Goal: Task Accomplishment & Management: Manage account settings

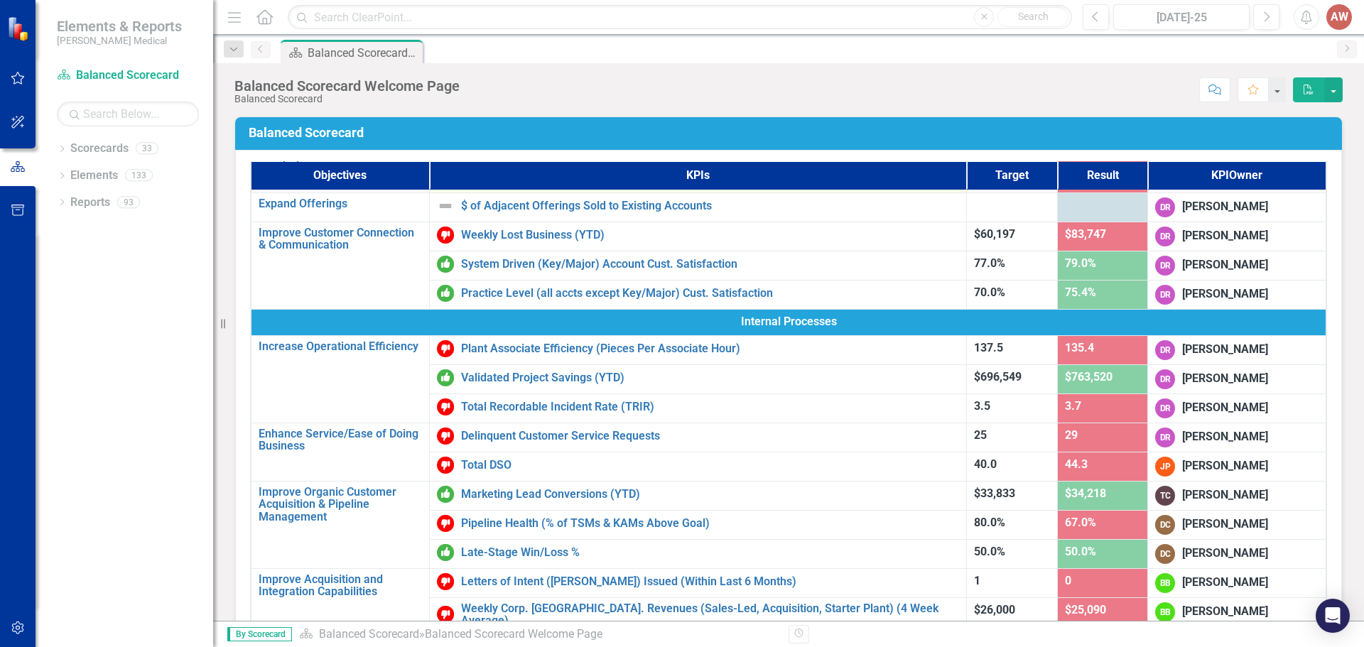
scroll to position [284, 0]
click at [236, 50] on icon "Dropdown" at bounding box center [233, 50] width 13 height 10
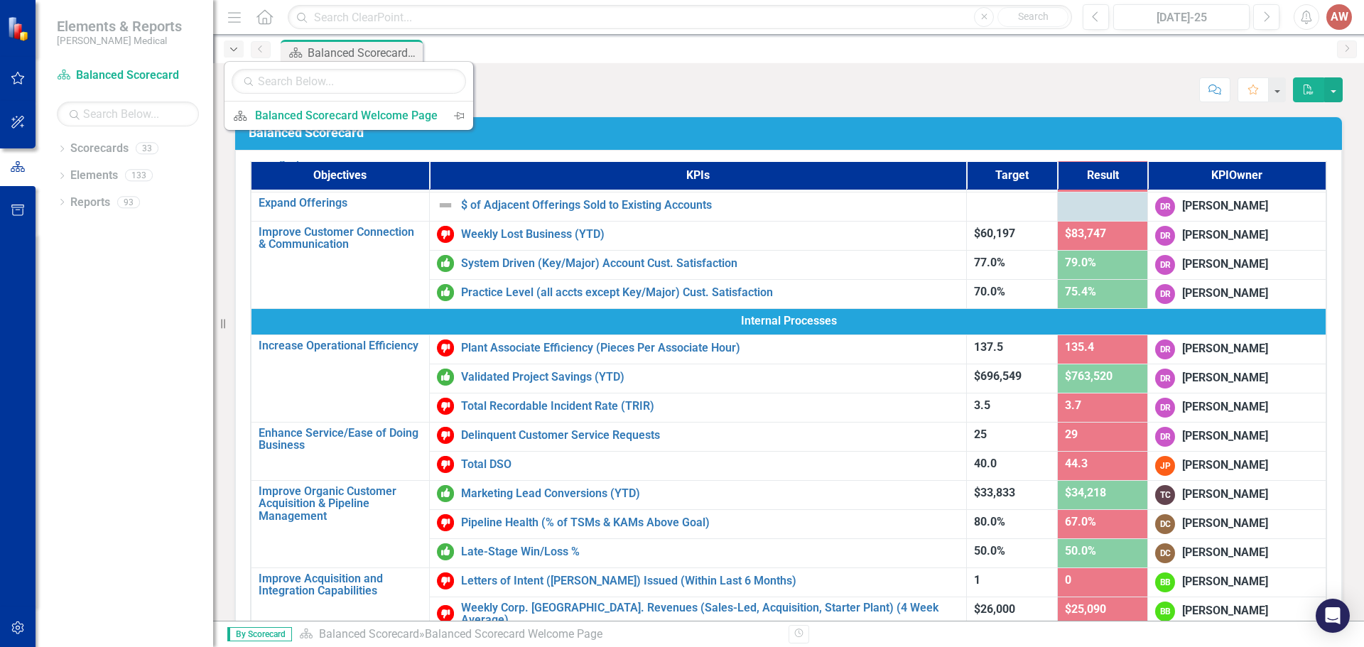
click at [236, 50] on icon "Dropdown" at bounding box center [233, 50] width 13 height 10
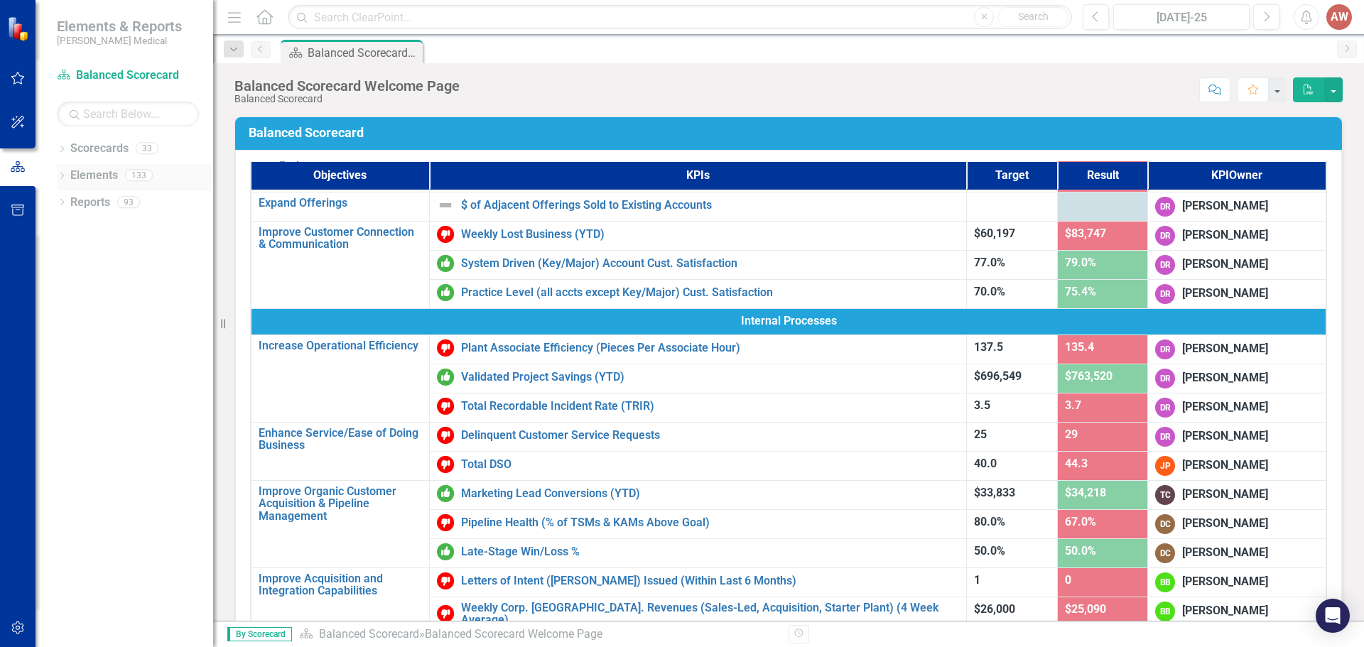
click at [65, 173] on icon "Dropdown" at bounding box center [62, 177] width 10 height 8
click at [69, 256] on icon "Dropdown" at bounding box center [69, 258] width 10 height 8
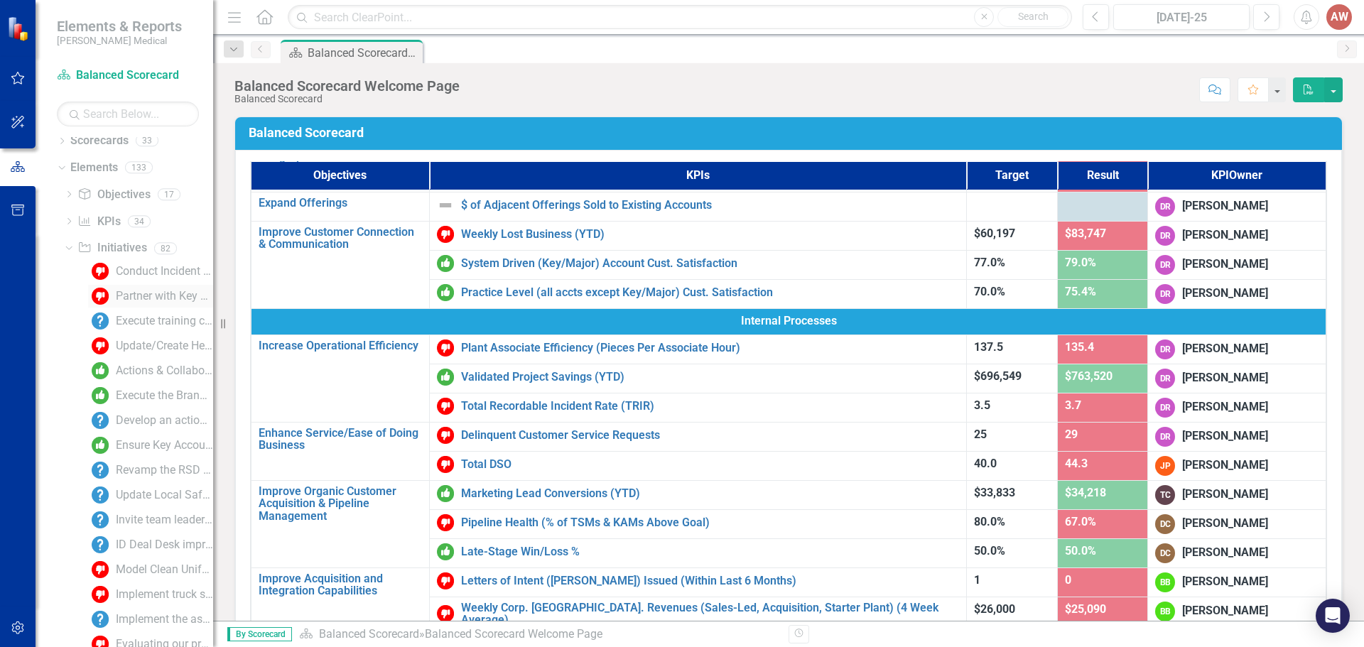
scroll to position [0, 0]
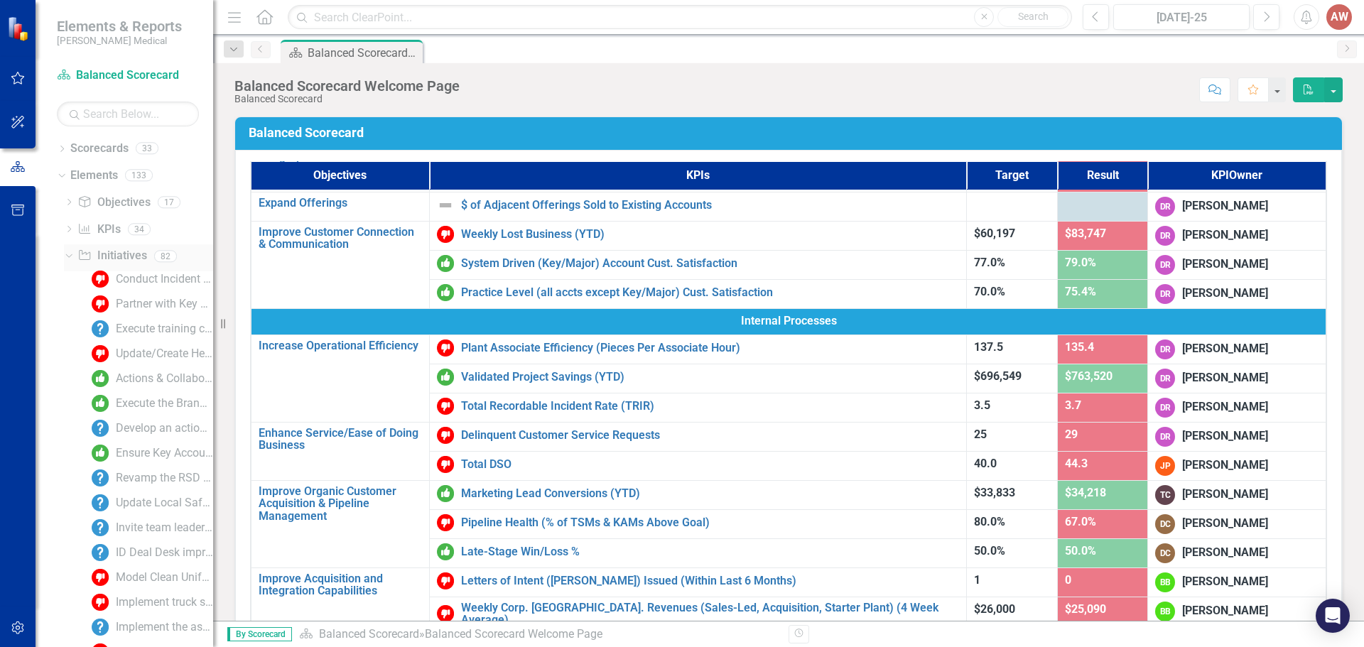
click at [72, 261] on div "Dropdown" at bounding box center [69, 257] width 10 height 7
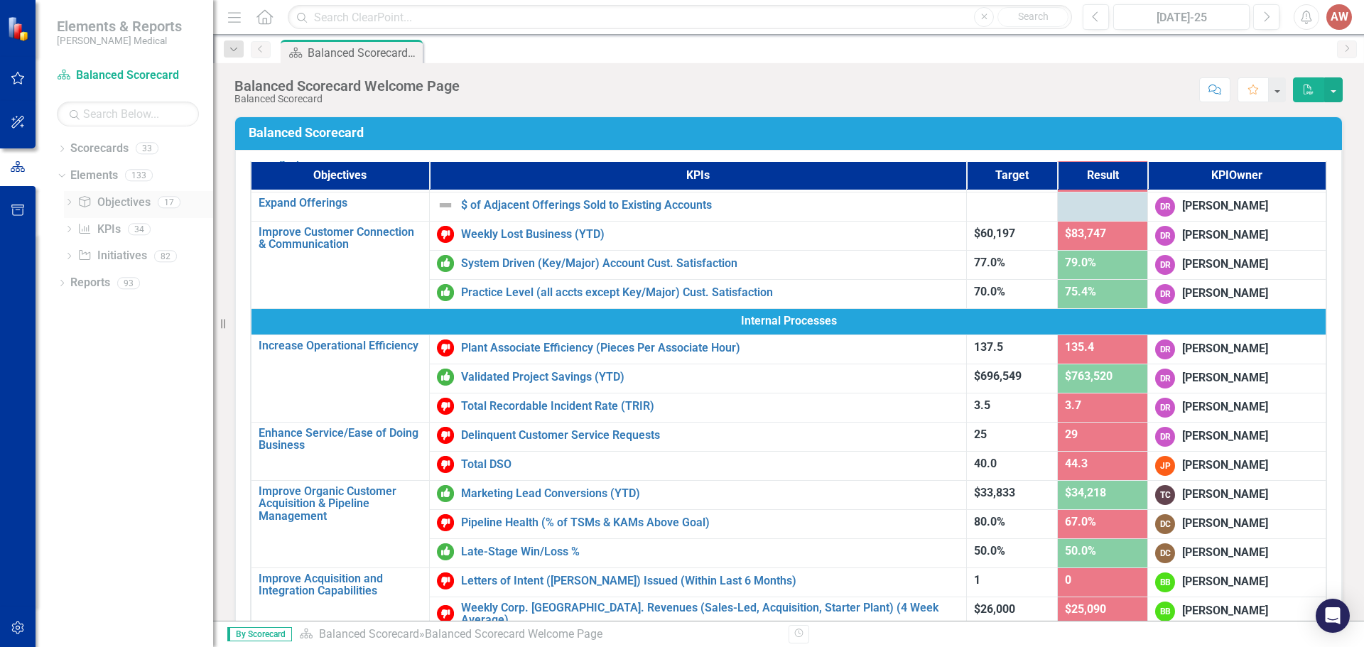
click at [66, 203] on icon "Dropdown" at bounding box center [69, 204] width 10 height 8
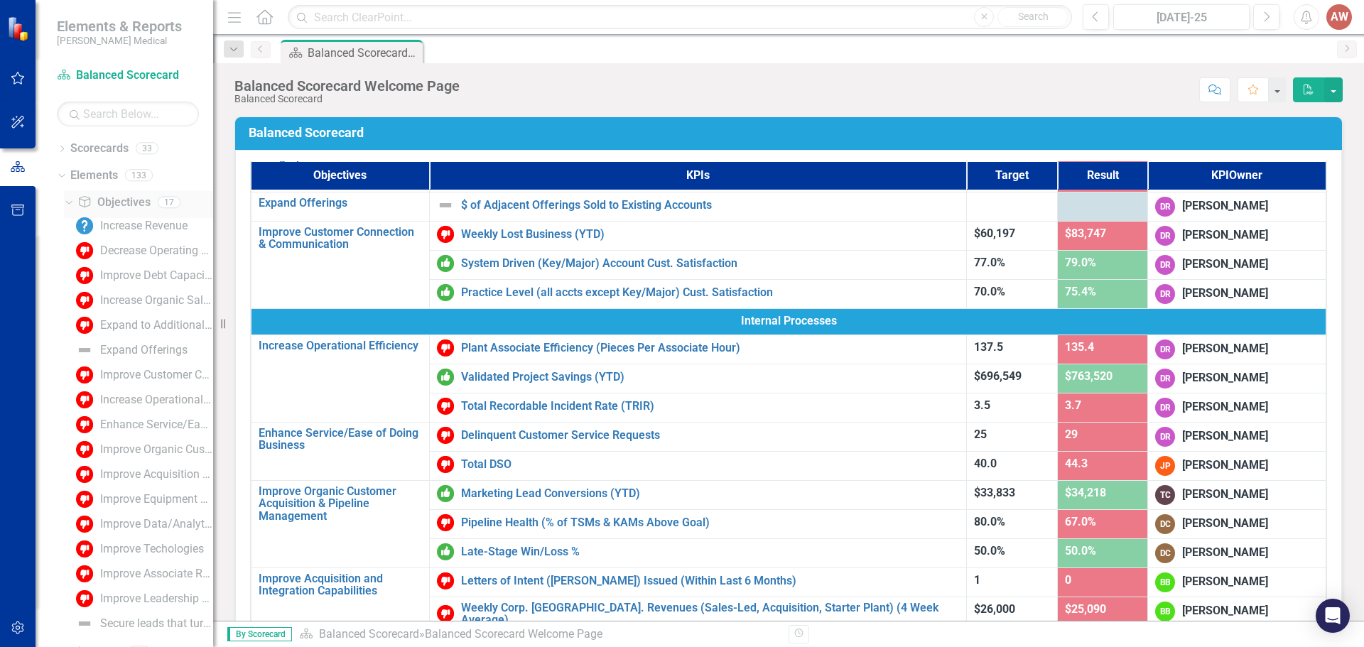
click at [66, 203] on icon "Dropdown" at bounding box center [67, 202] width 8 height 10
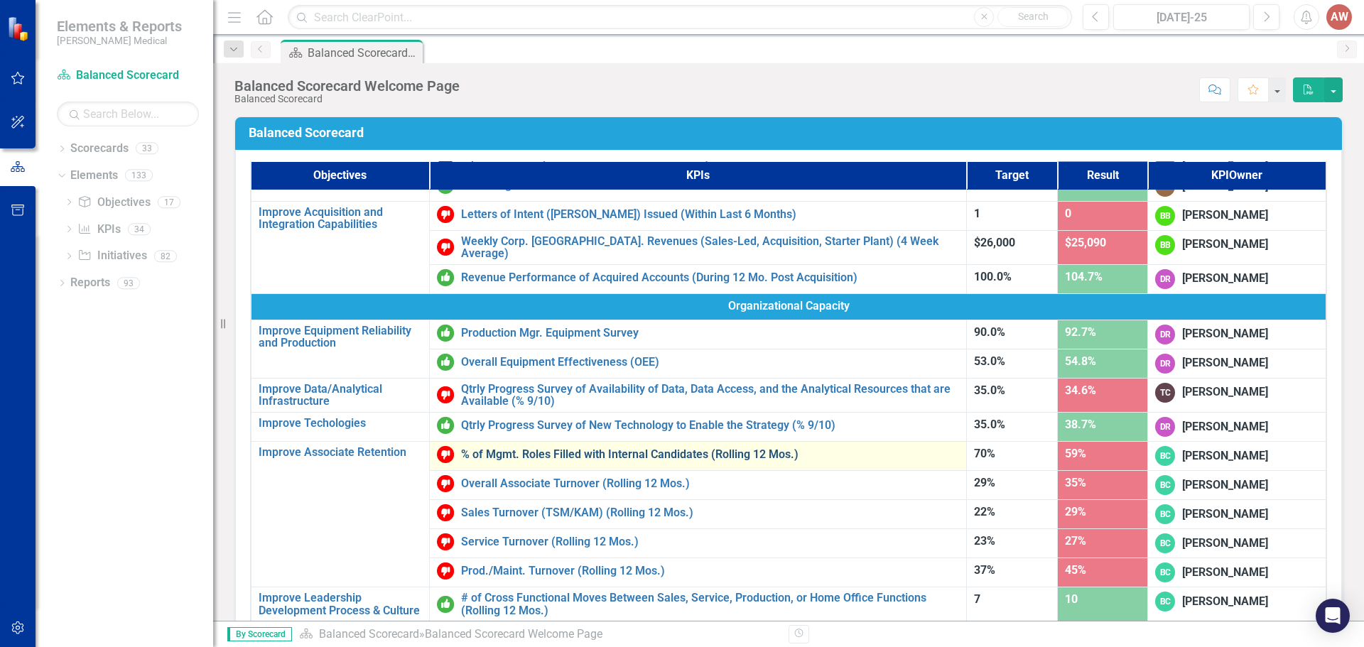
scroll to position [509, 0]
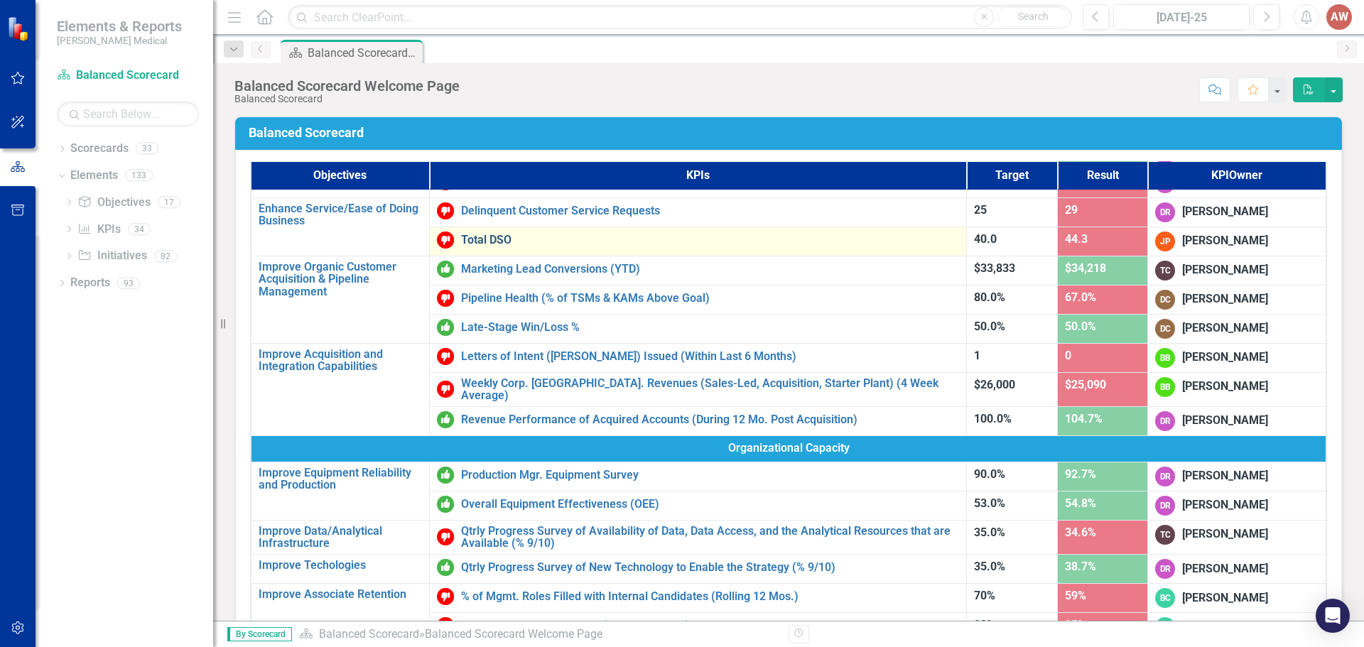
click at [472, 240] on link "Total DSO" at bounding box center [710, 240] width 498 height 13
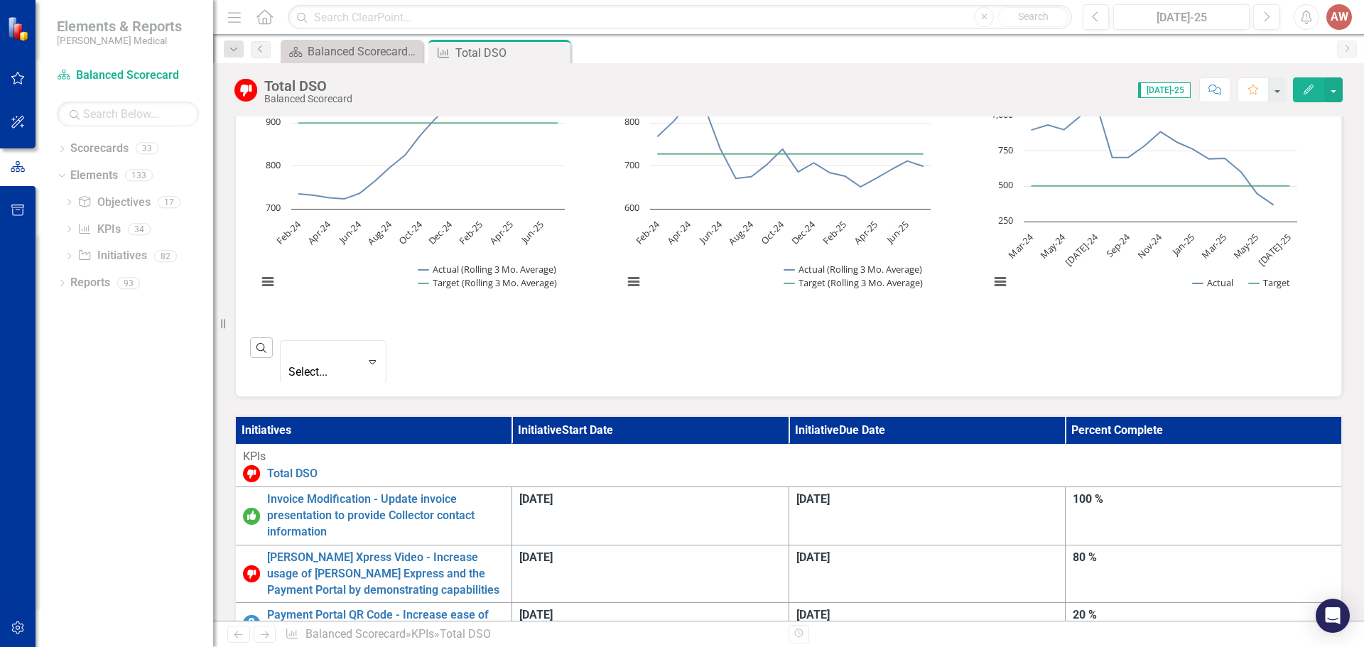
scroll to position [639, 0]
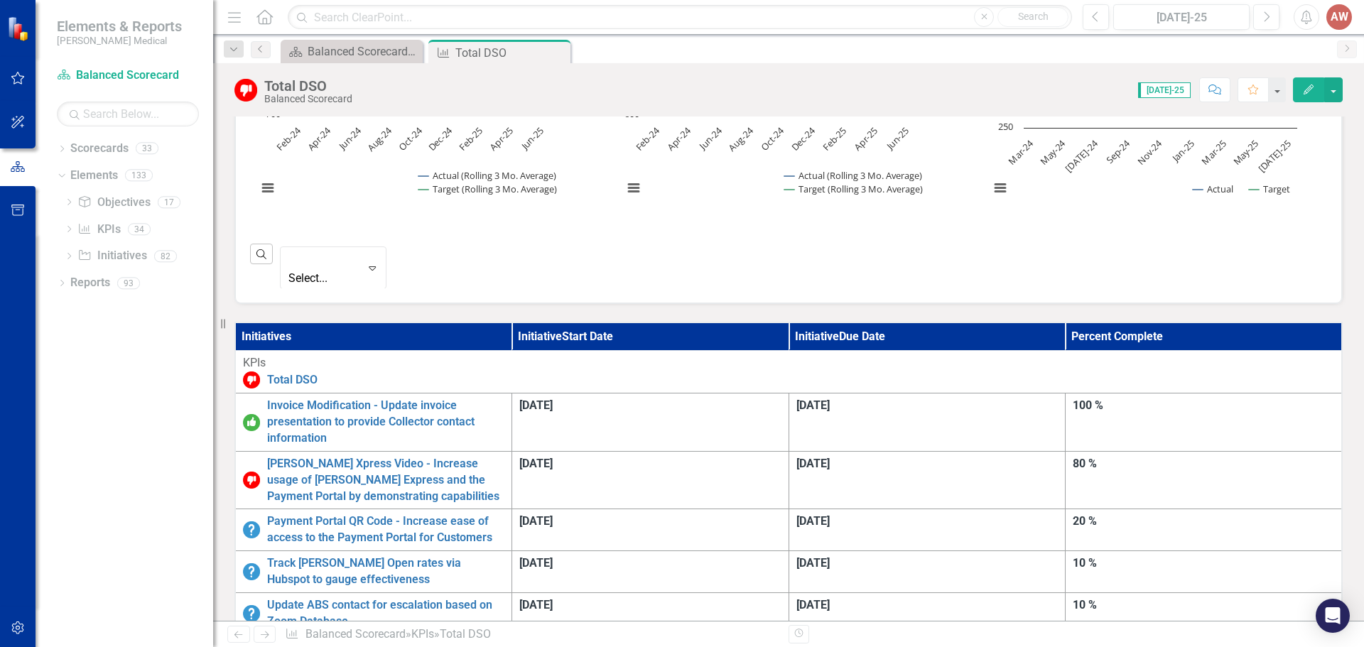
click at [504, 639] on link "Create a section in PBR's outlining AR health and confirming customer contact i…" at bounding box center [385, 655] width 237 height 33
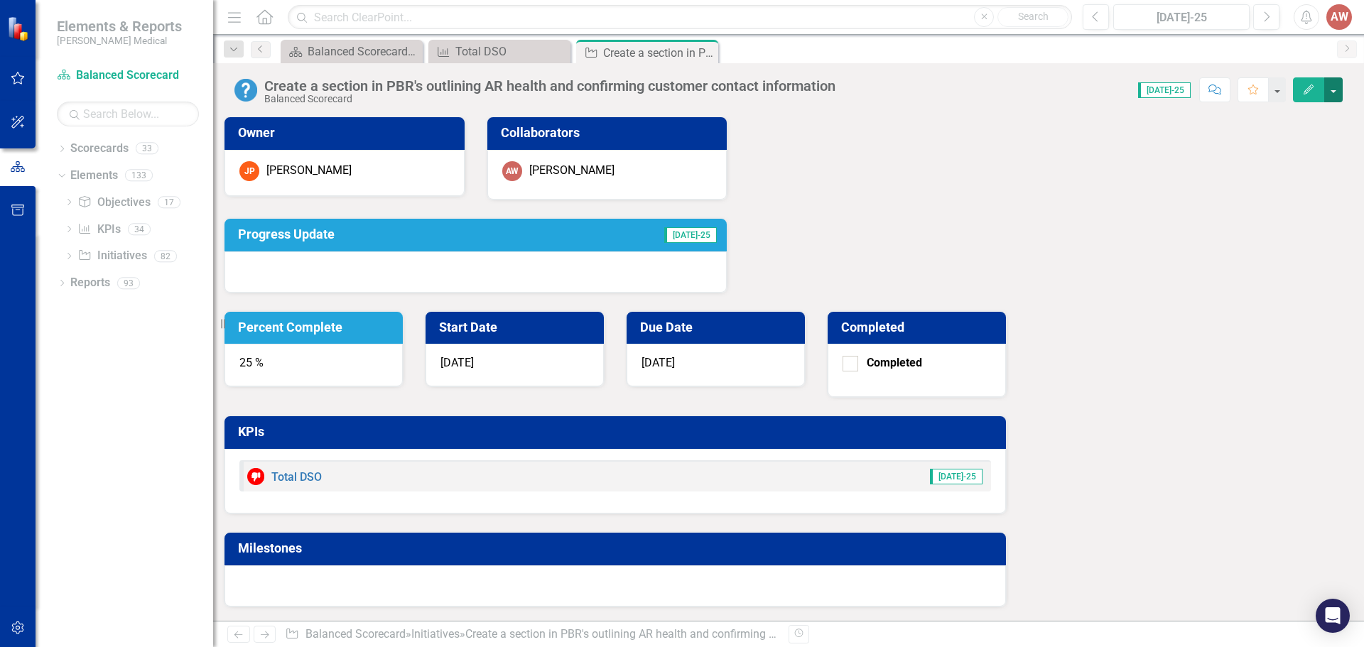
click at [1336, 90] on button "button" at bounding box center [1333, 89] width 18 height 25
click at [939, 86] on div "Score: 0.00 [DATE]-25 Completed Comment Favorite Edit" at bounding box center [1093, 89] width 500 height 24
click at [403, 344] on div "25 %" at bounding box center [313, 365] width 178 height 43
click at [1329, 93] on button "button" at bounding box center [1333, 89] width 18 height 25
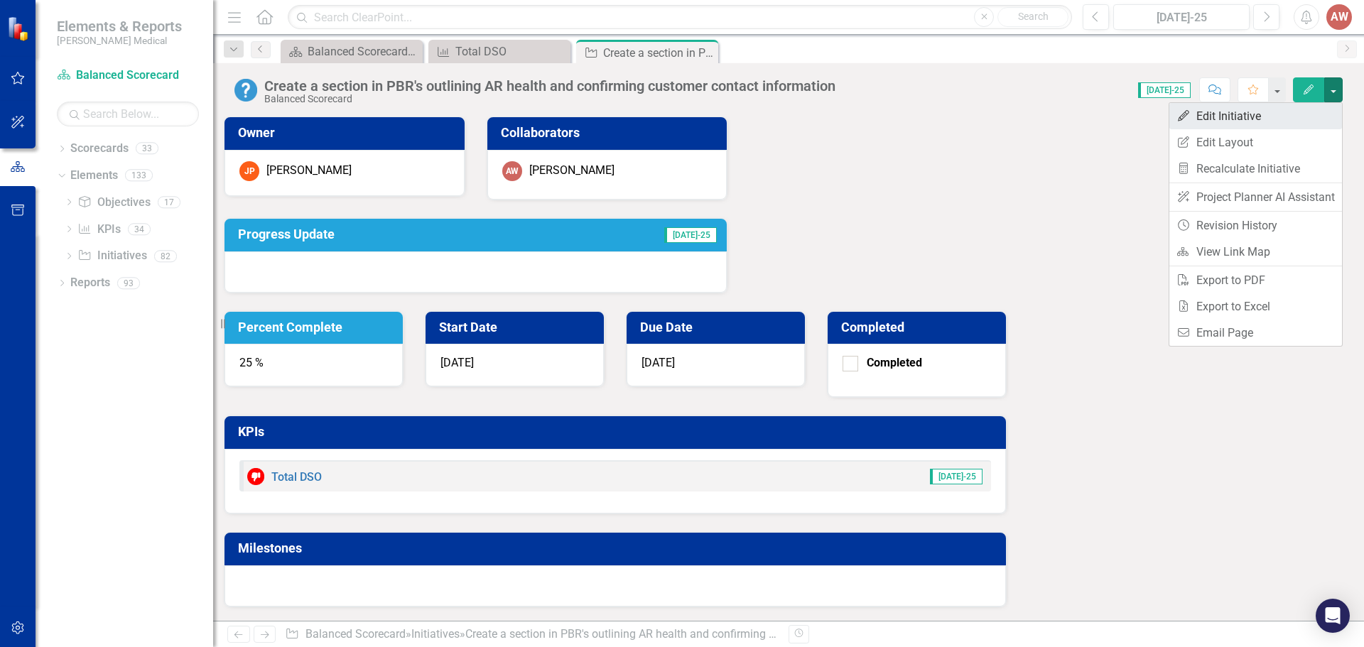
click at [1239, 120] on link "Edit Edit Initiative" at bounding box center [1255, 116] width 173 height 26
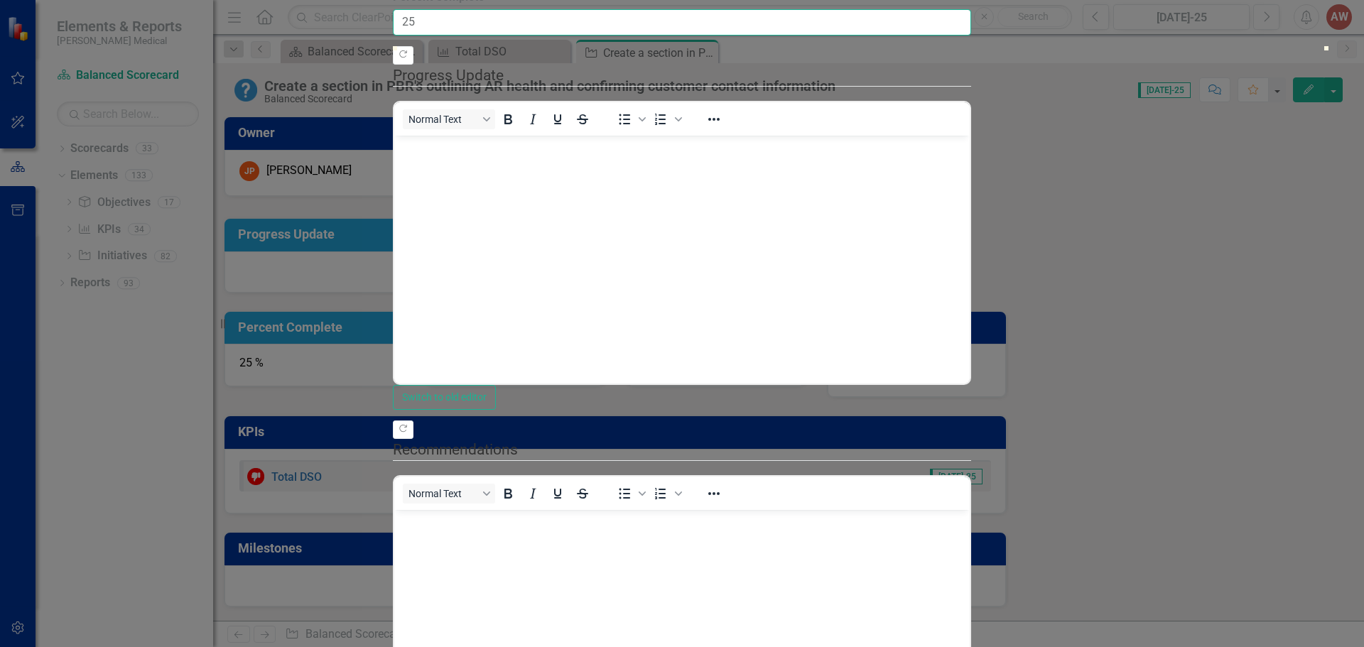
click at [440, 36] on input "25" at bounding box center [682, 22] width 578 height 26
type input "050"
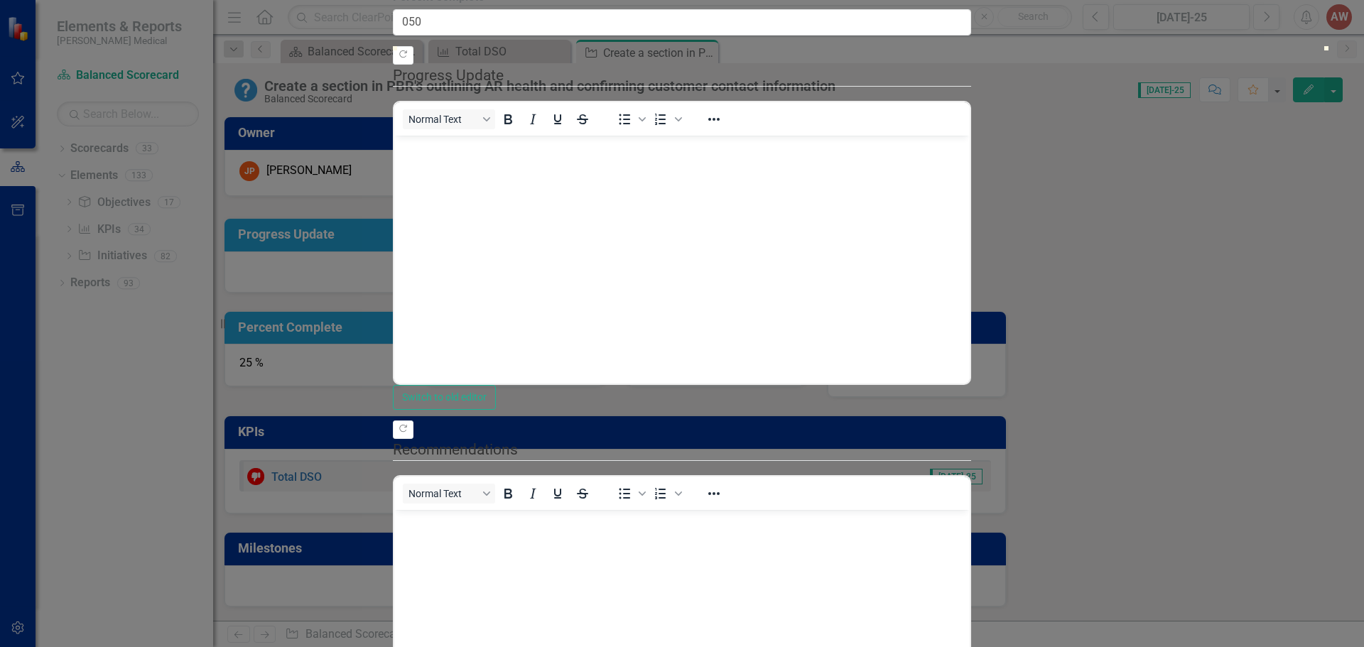
click at [425, 153] on p "Rich Text Area. Press ALT-0 for help." at bounding box center [682, 147] width 568 height 17
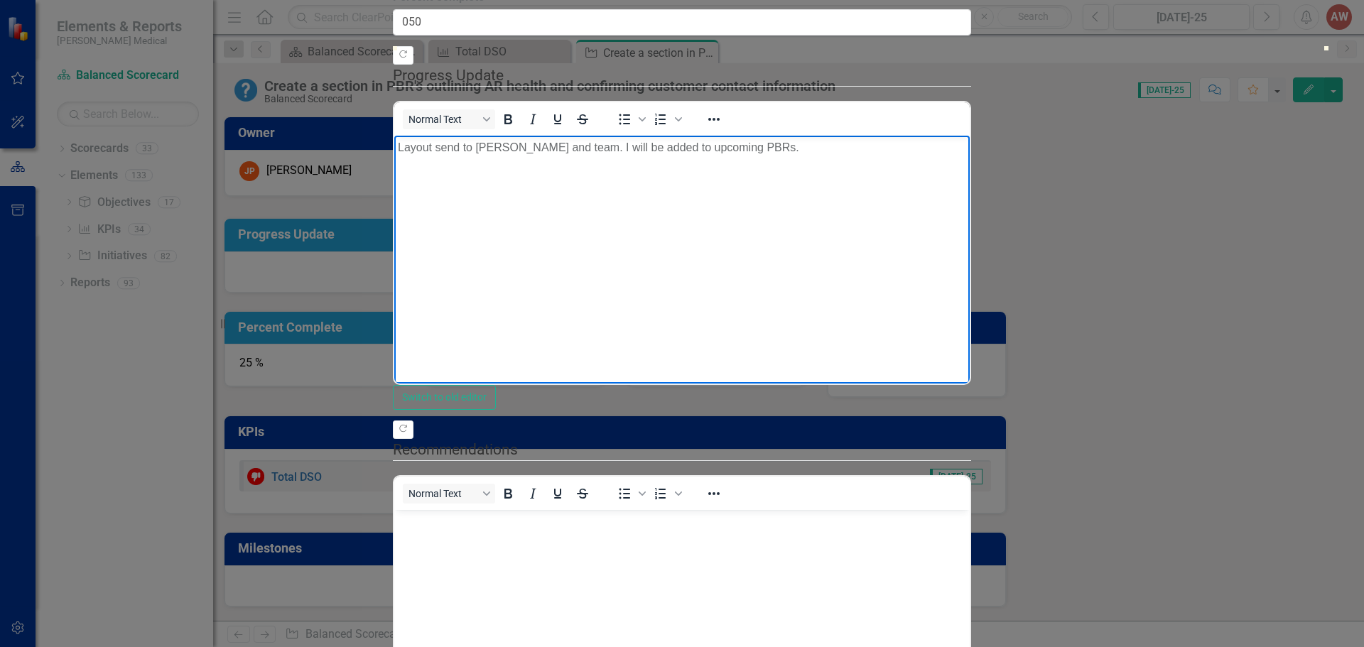
scroll to position [290, 0]
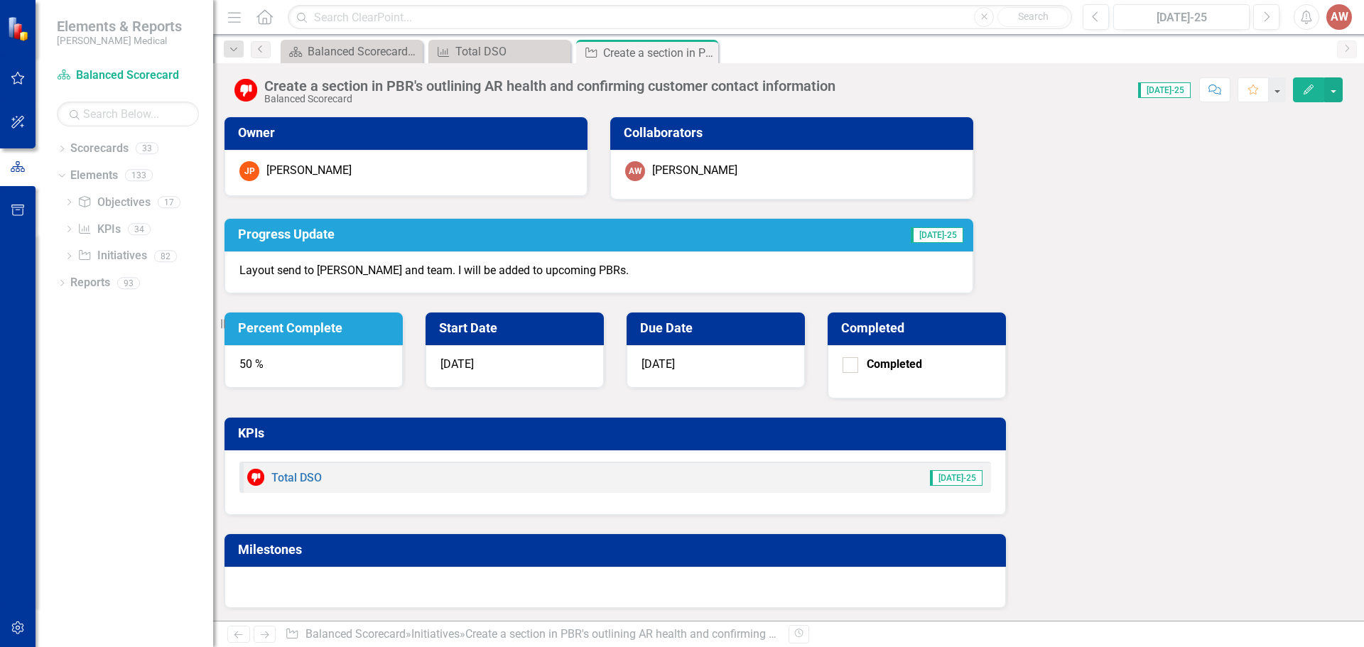
drag, startPoint x: 569, startPoint y: 376, endPoint x: 575, endPoint y: 371, distance: 7.6
click at [571, 373] on div "Owner JP [PERSON_NAME] Collaborators AW [PERSON_NAME] Progress Update [DATE]-25…" at bounding box center [789, 354] width 1130 height 510
click at [477, 54] on div "Total DSO" at bounding box center [502, 52] width 94 height 18
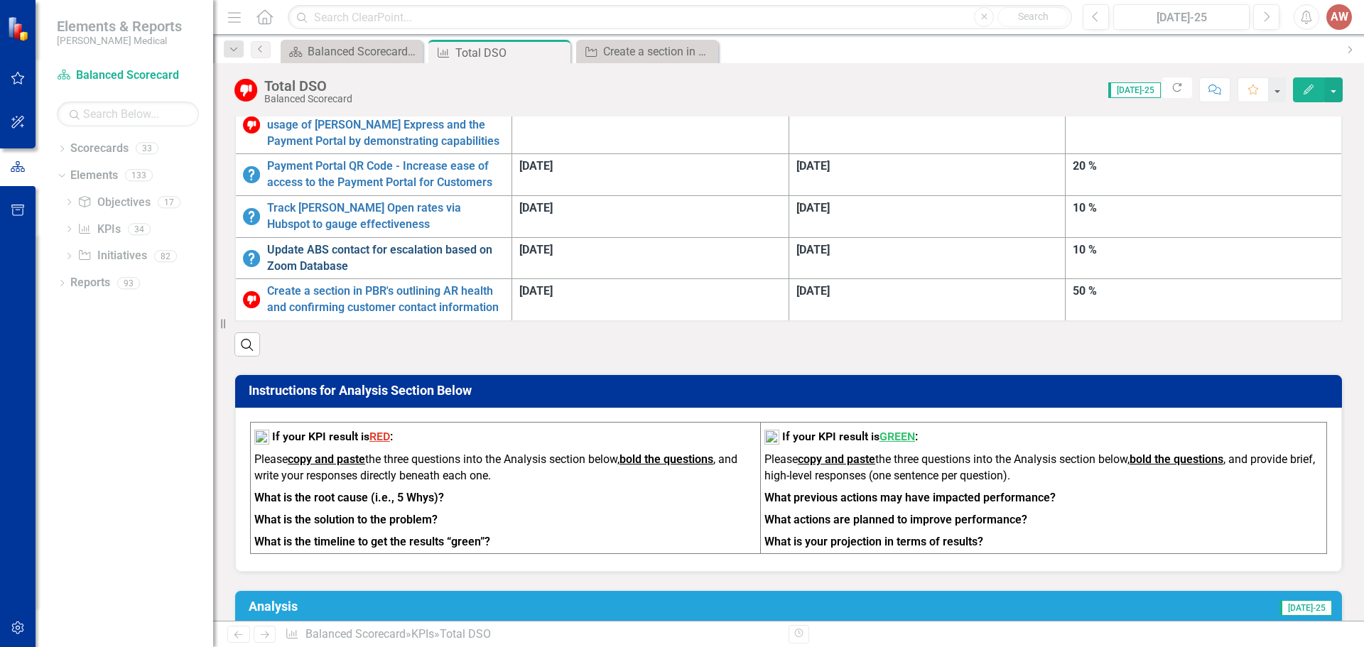
scroll to position [781, 0]
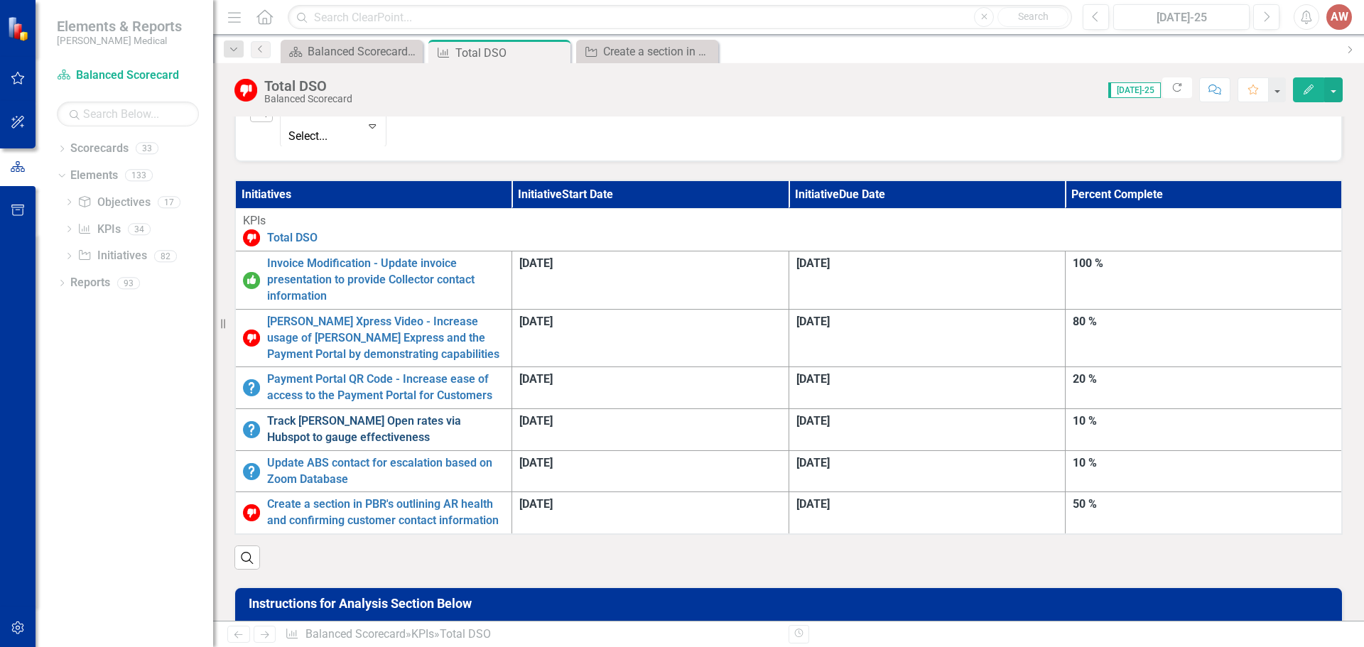
click at [504, 413] on link "Track [PERSON_NAME] Open rates via Hubspot to gauge effectiveness" at bounding box center [385, 429] width 237 height 33
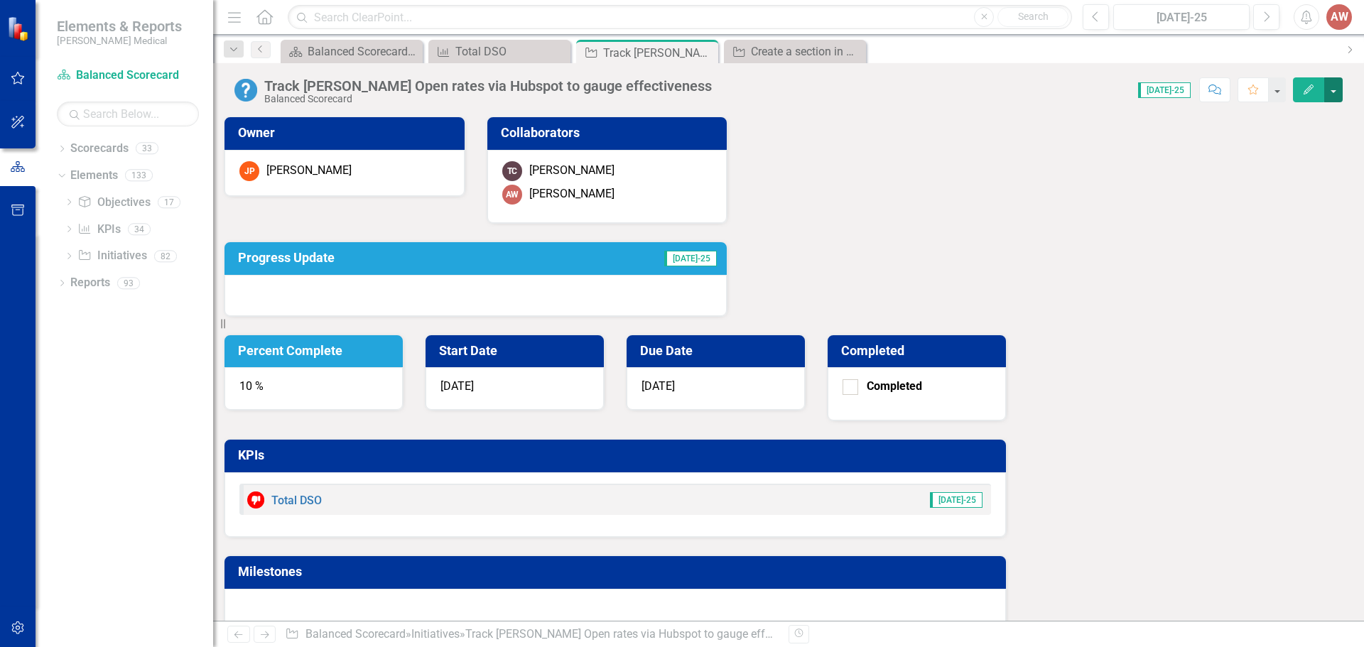
click at [1338, 90] on button "button" at bounding box center [1333, 89] width 18 height 25
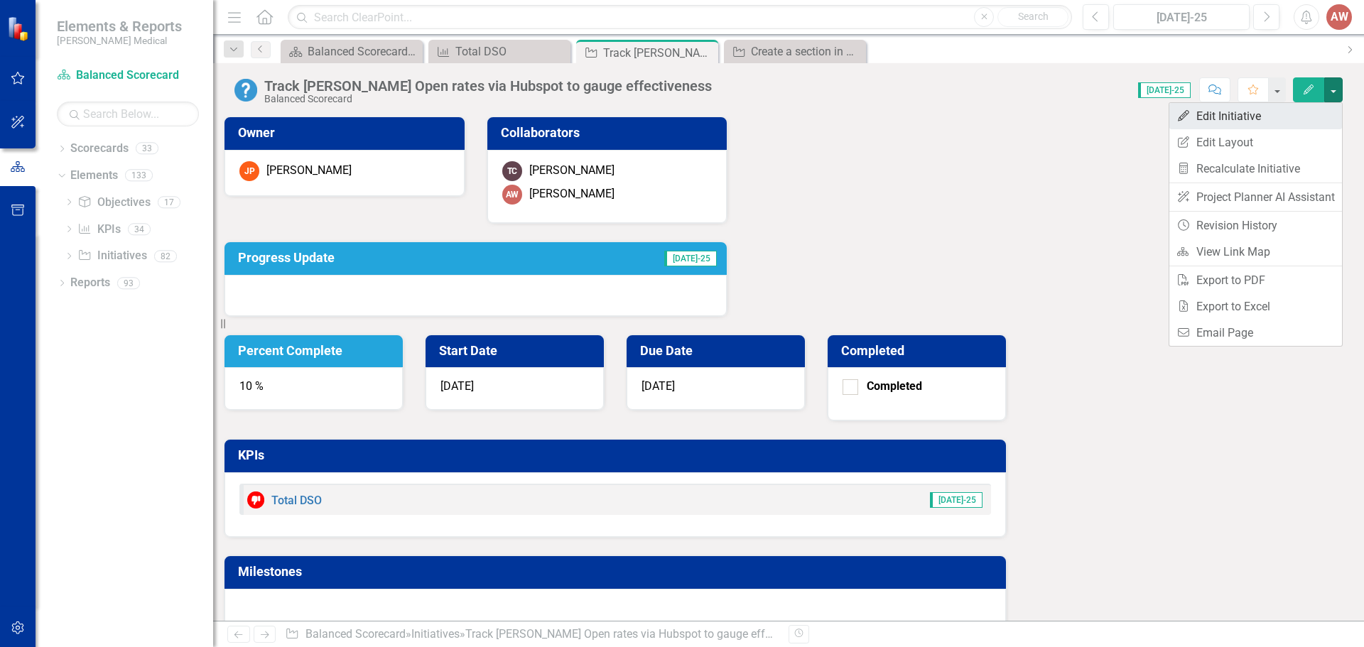
click at [1239, 121] on link "Edit Edit Initiative" at bounding box center [1255, 116] width 173 height 26
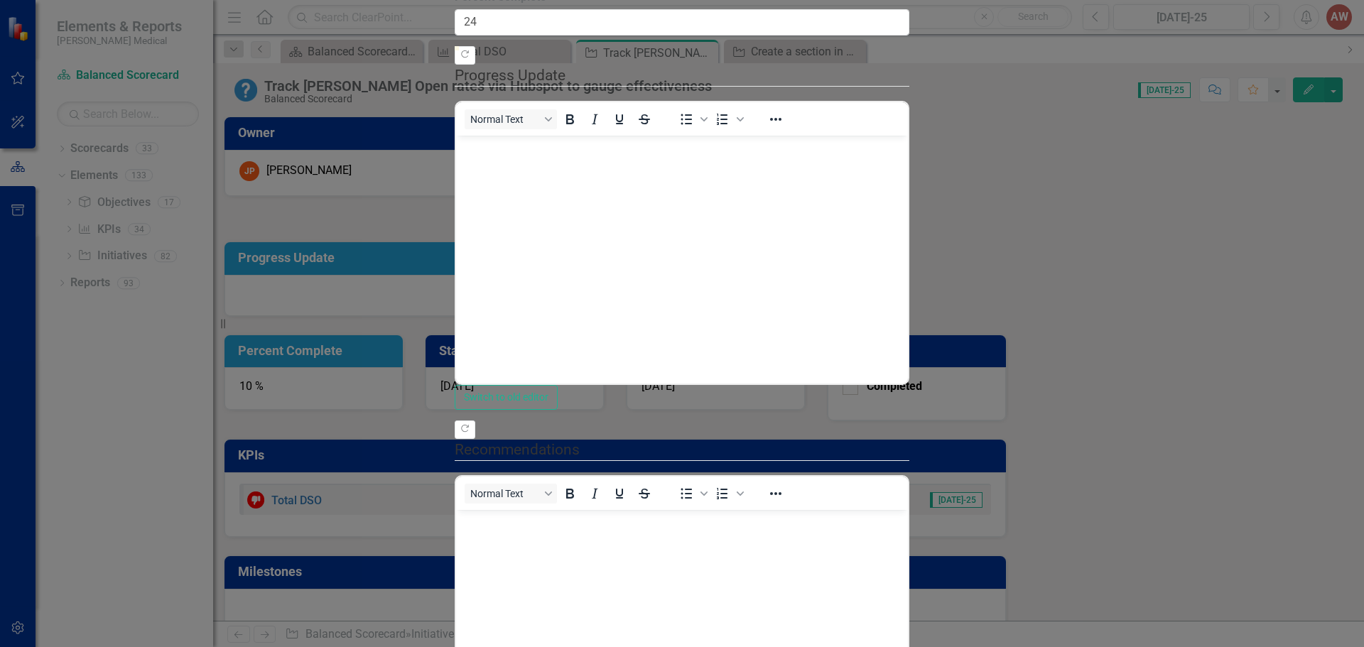
type input "25"
drag, startPoint x: 500, startPoint y: 153, endPoint x: 637, endPoint y: 150, distance: 136.4
click at [688, 46] on div at bounding box center [688, 46] width 0 height 0
click at [595, 230] on body "Rich Text Area. Press ALT-0 for help." at bounding box center [682, 241] width 452 height 213
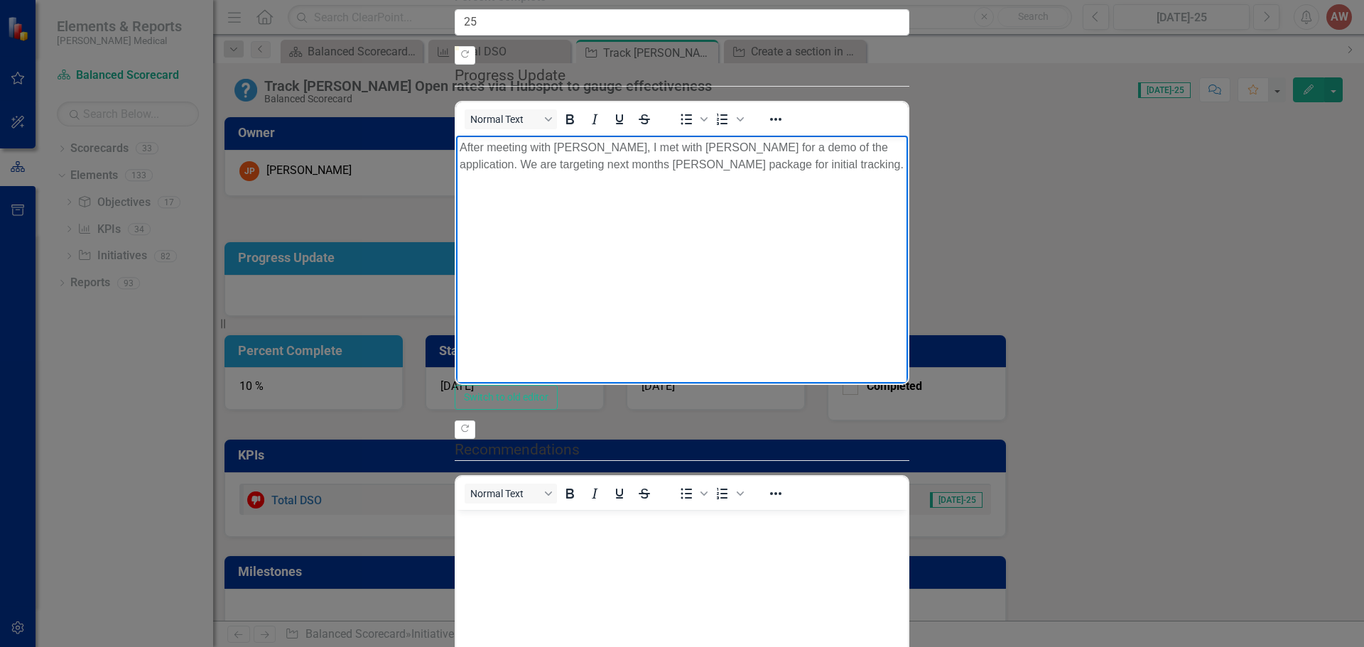
drag, startPoint x: 969, startPoint y: 144, endPoint x: 1015, endPoint y: 158, distance: 47.4
click at [904, 144] on p "After meeting with [PERSON_NAME], I met with [PERSON_NAME] for a demo of the ap…" at bounding box center [682, 156] width 445 height 34
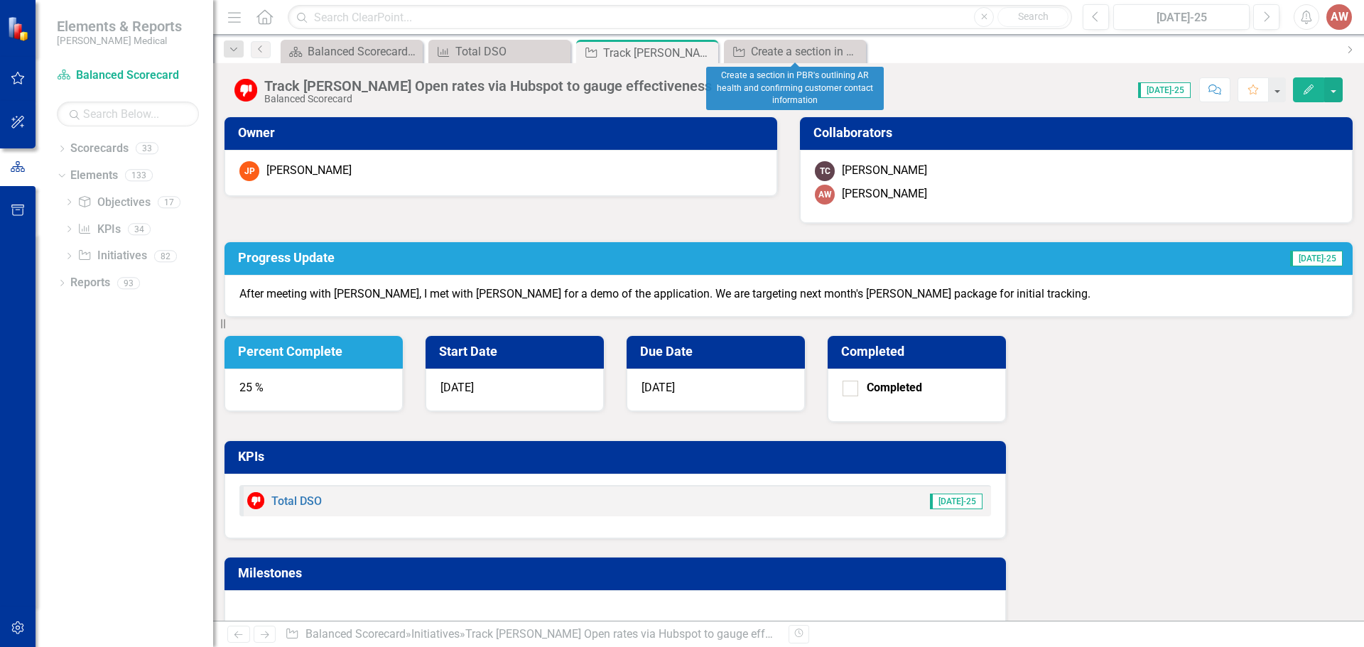
click at [0, 0] on icon at bounding box center [0, 0] width 0 height 0
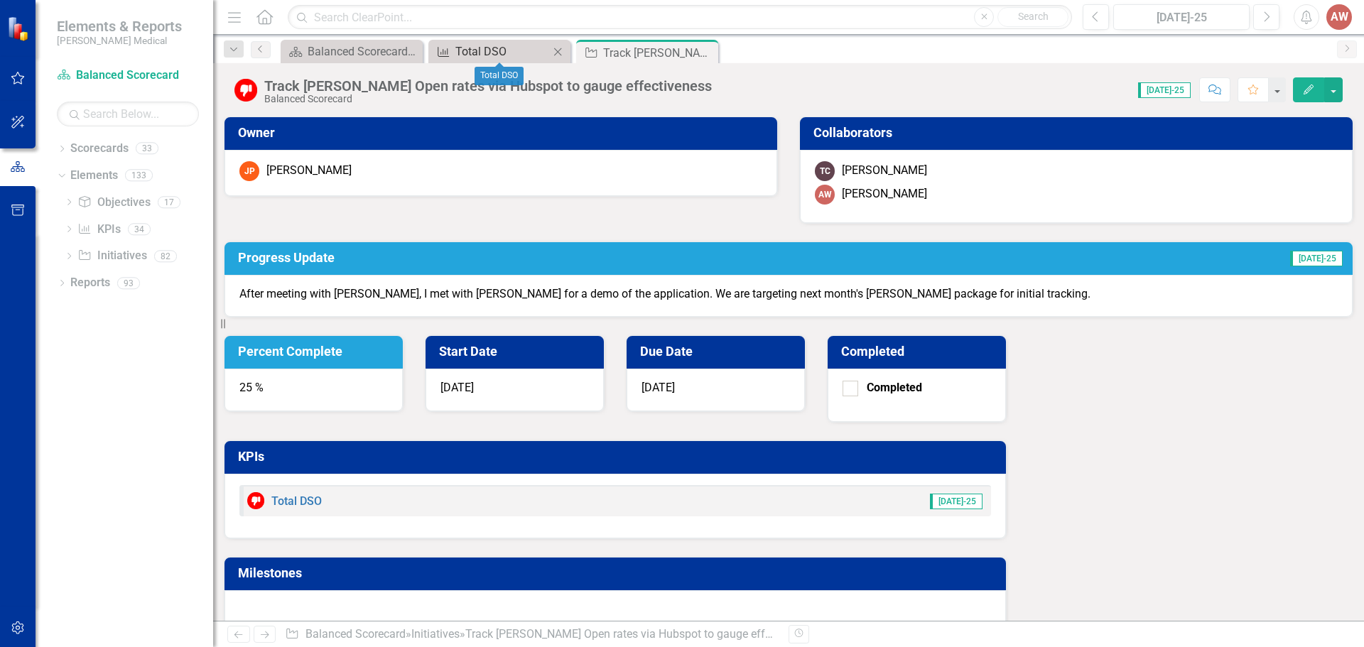
click at [528, 55] on div "Total DSO" at bounding box center [502, 52] width 94 height 18
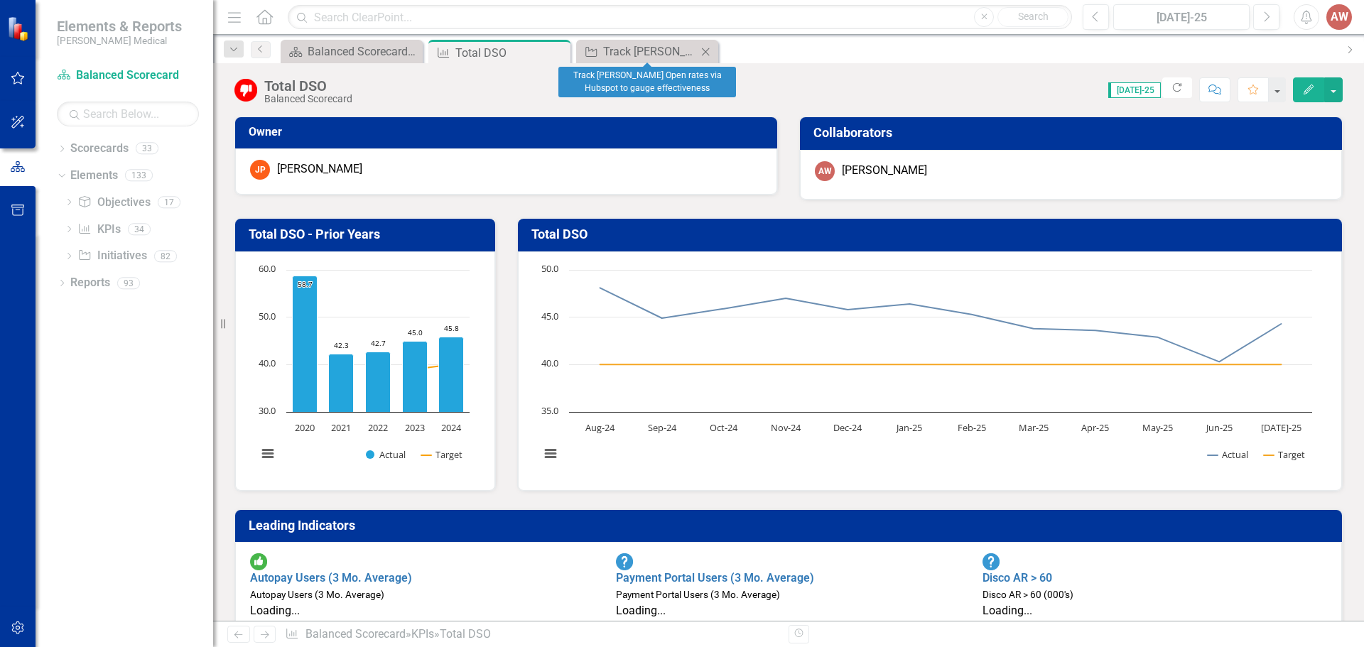
click at [705, 48] on icon "Close" at bounding box center [705, 51] width 14 height 11
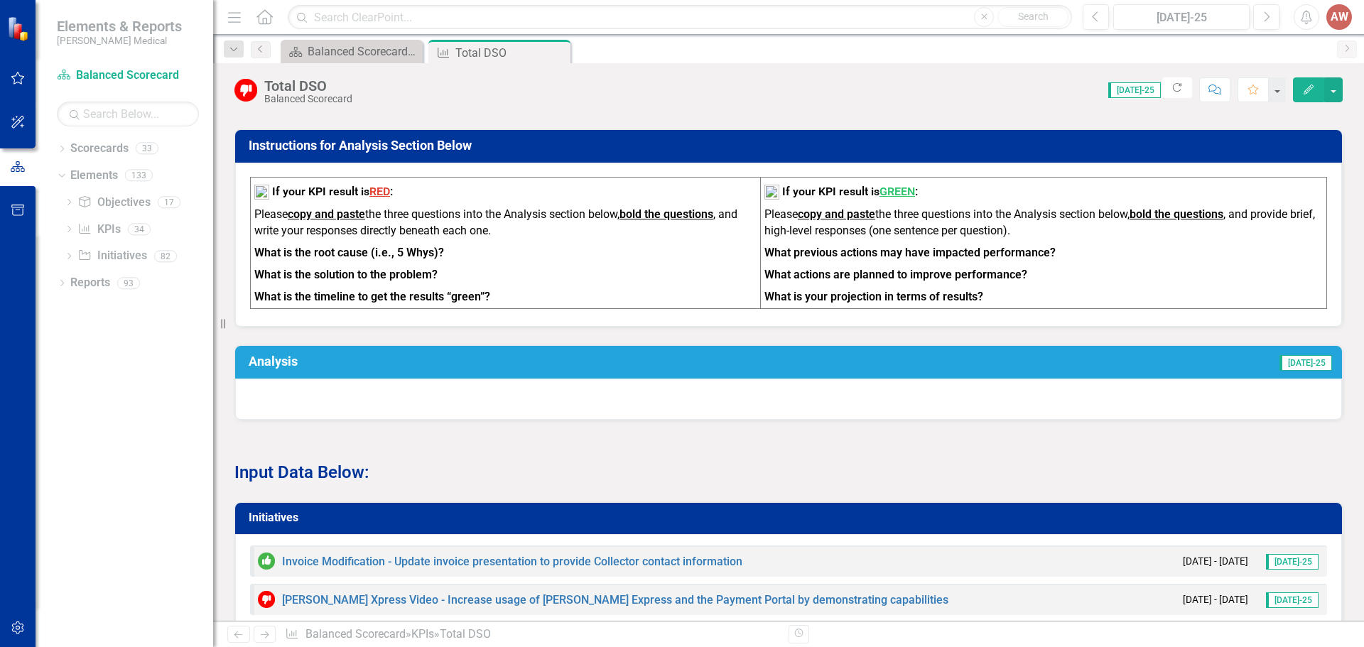
scroll to position [1279, 0]
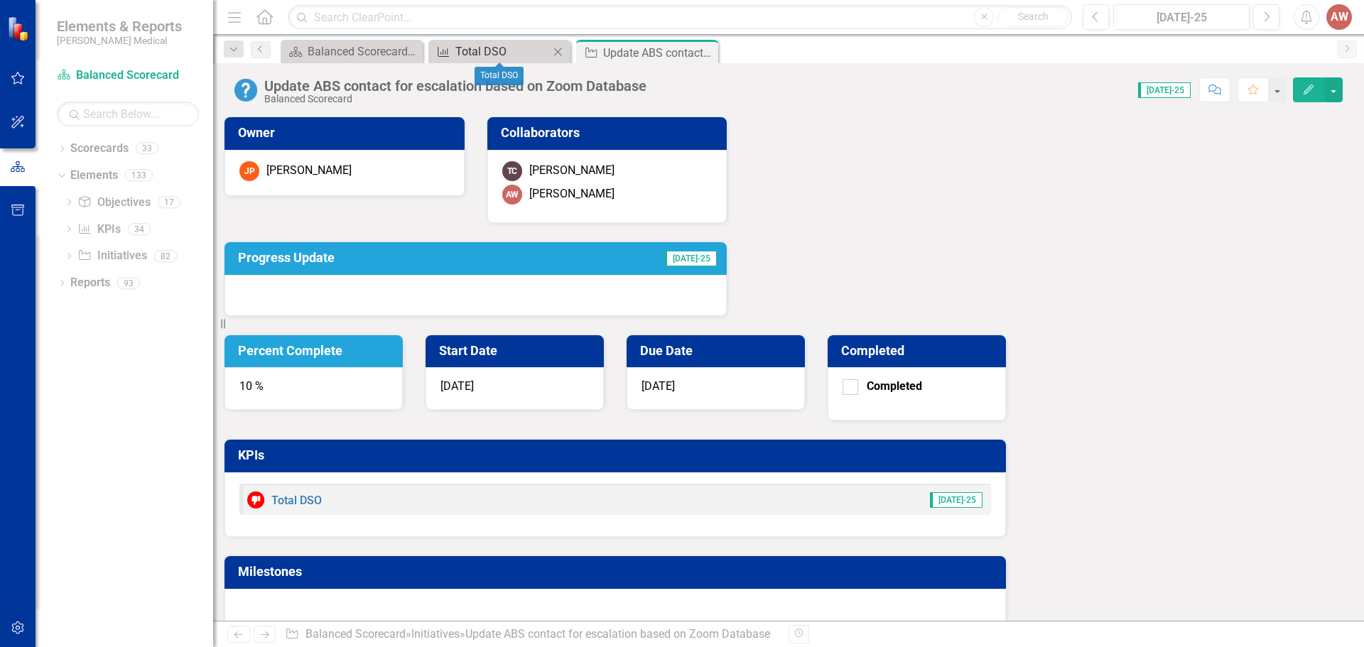
click at [528, 51] on div "Total DSO" at bounding box center [502, 52] width 94 height 18
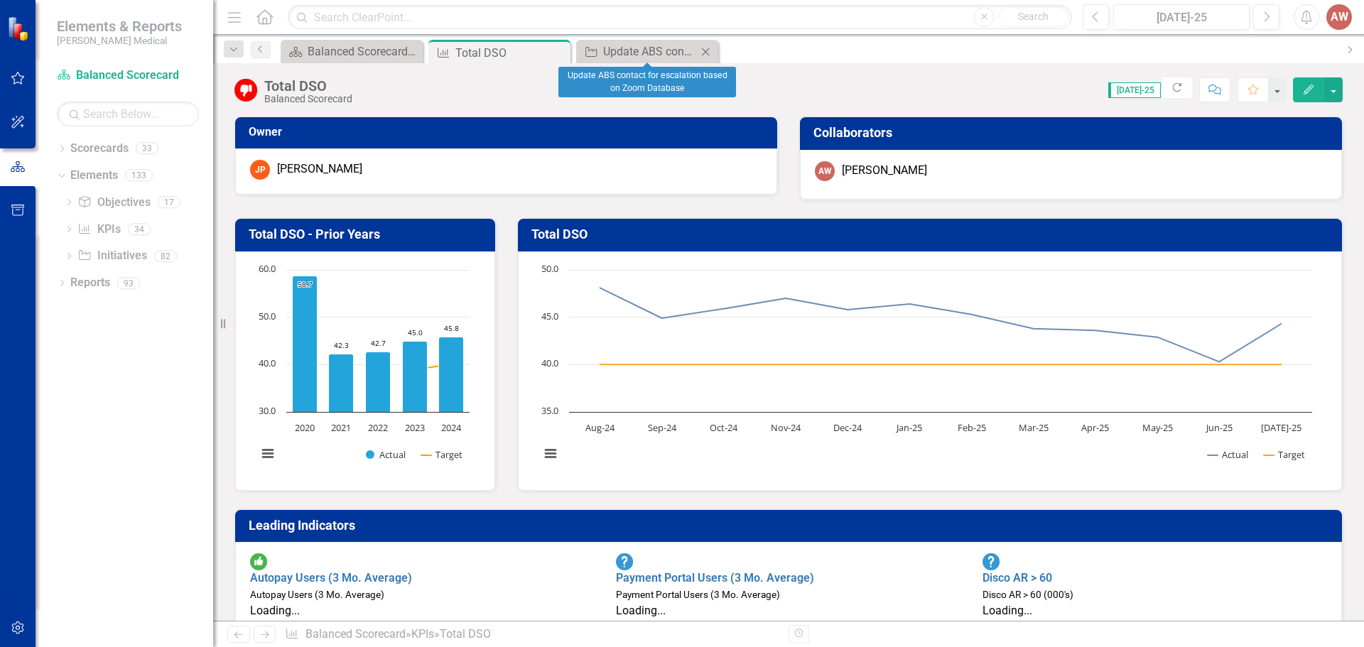
click at [712, 52] on icon "Close" at bounding box center [705, 51] width 14 height 11
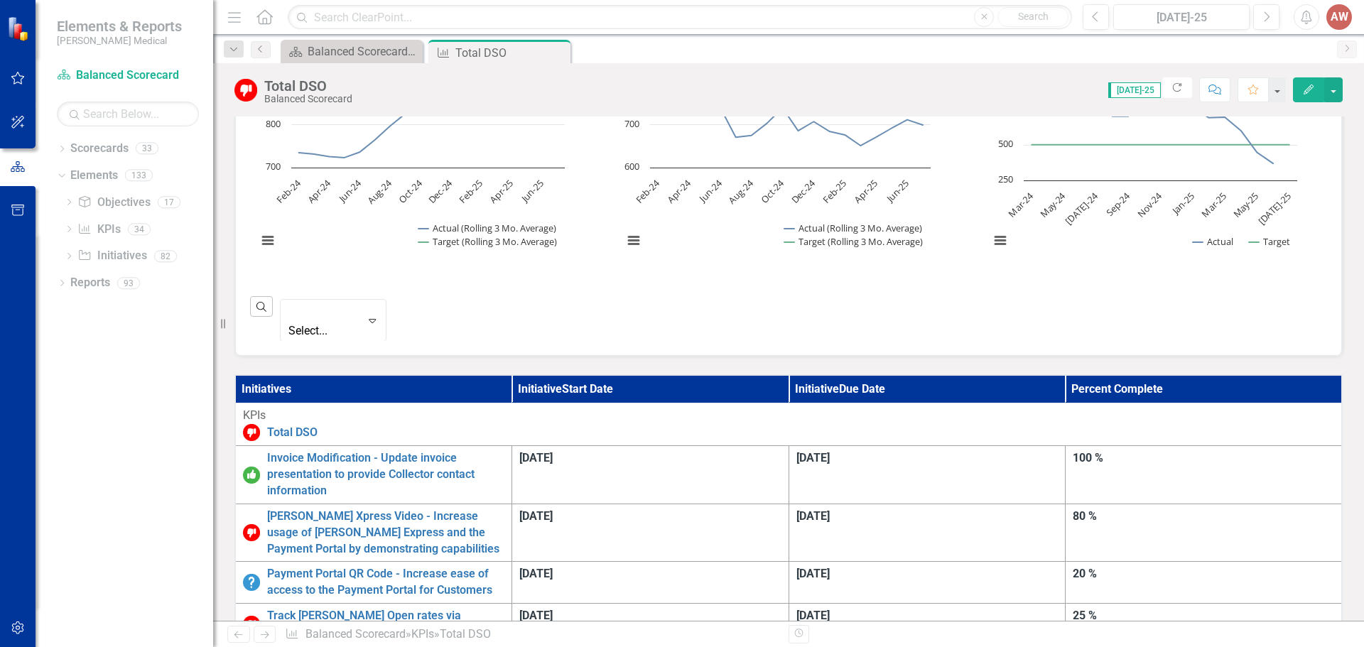
scroll to position [559, 0]
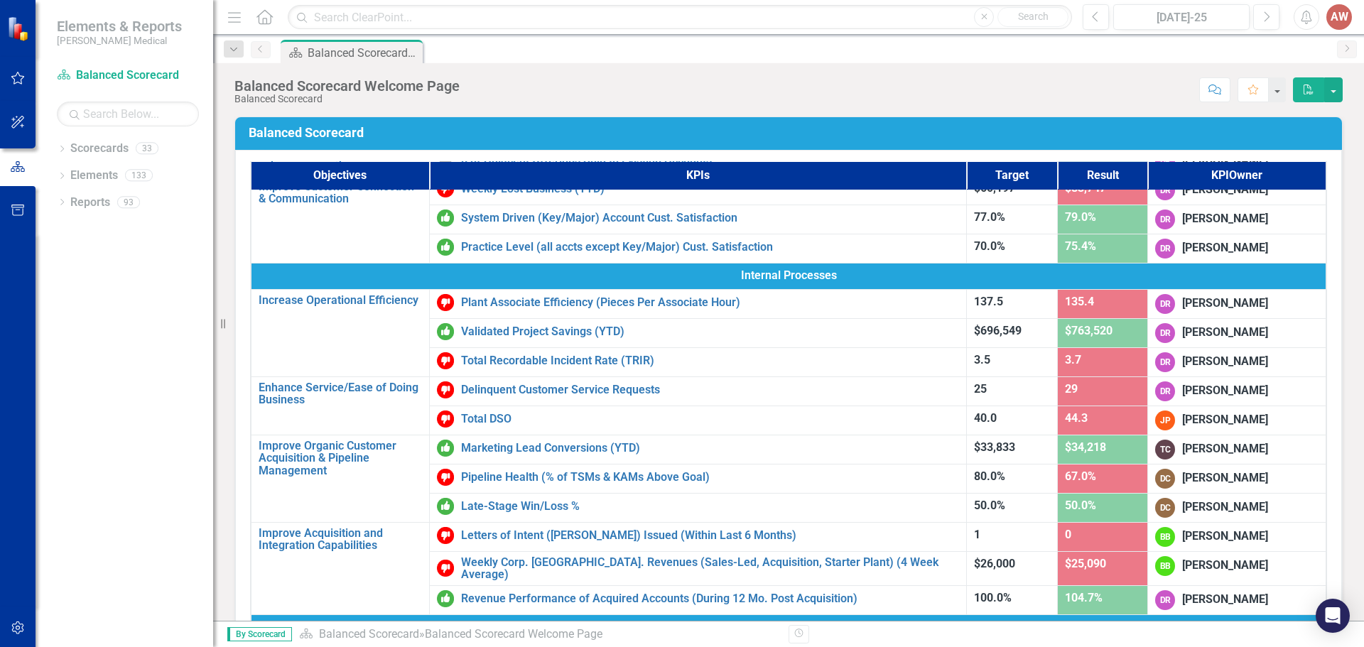
scroll to position [355, 0]
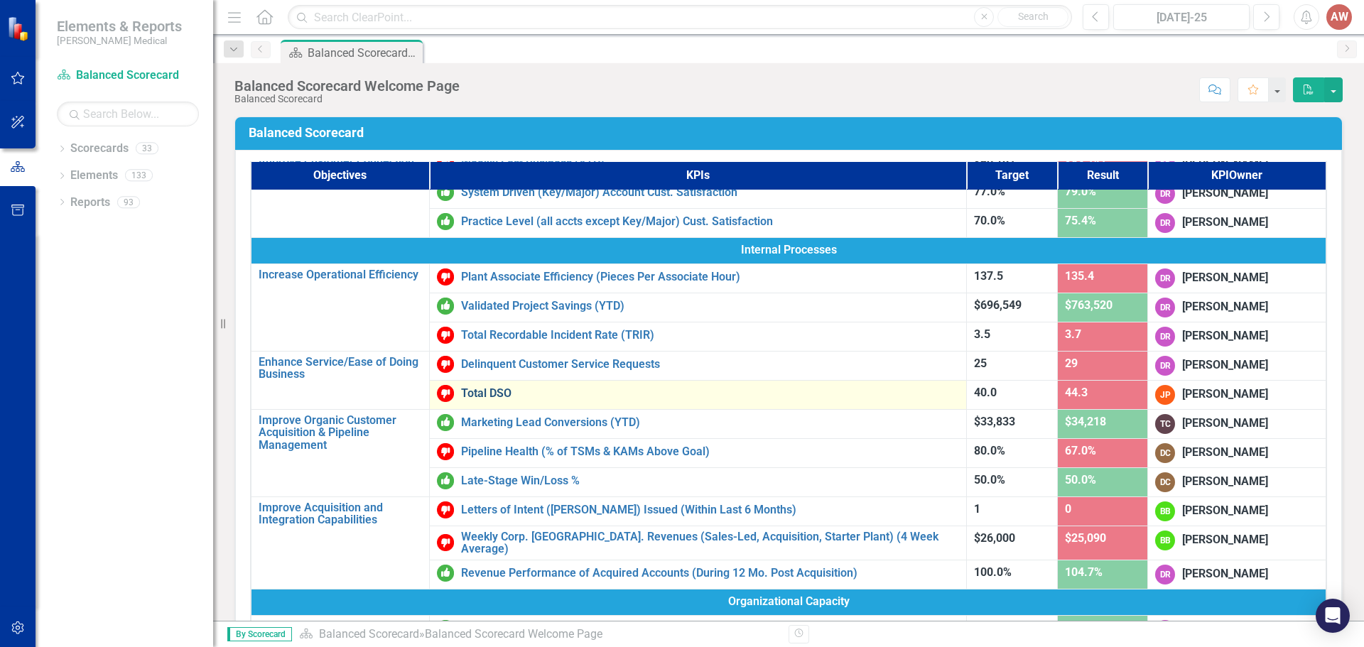
click at [480, 391] on link "Total DSO" at bounding box center [710, 393] width 498 height 13
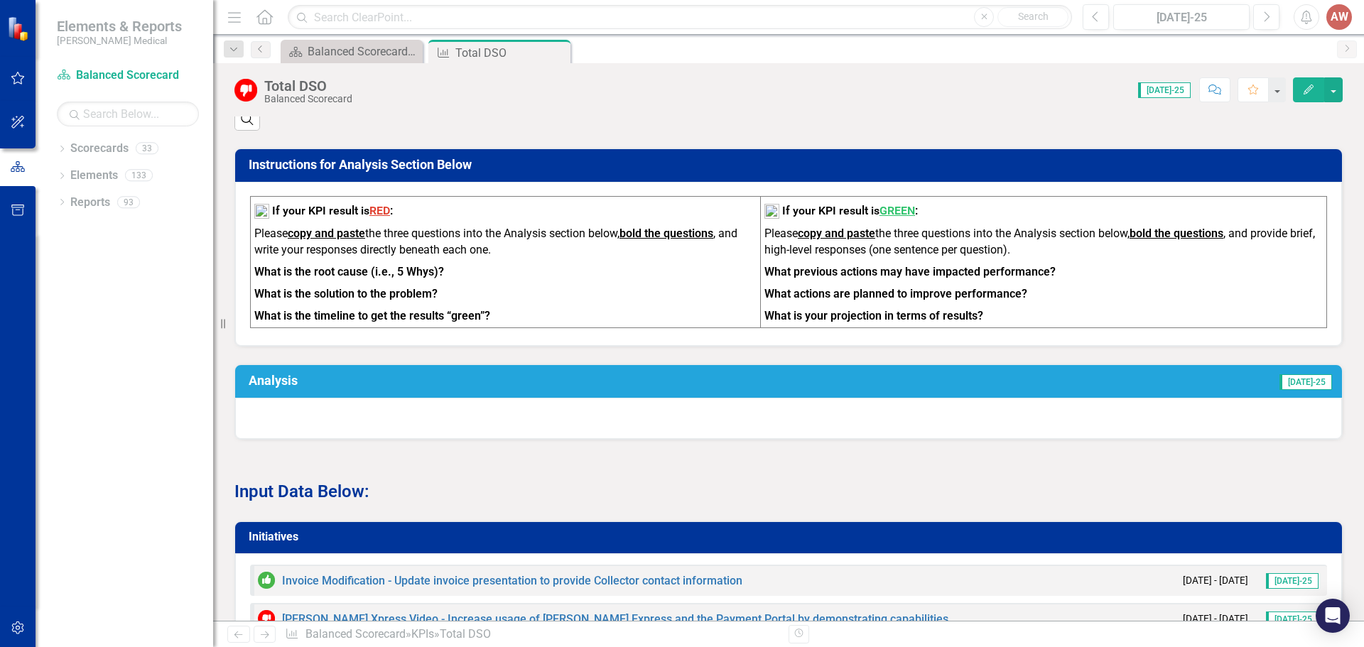
scroll to position [985, 0]
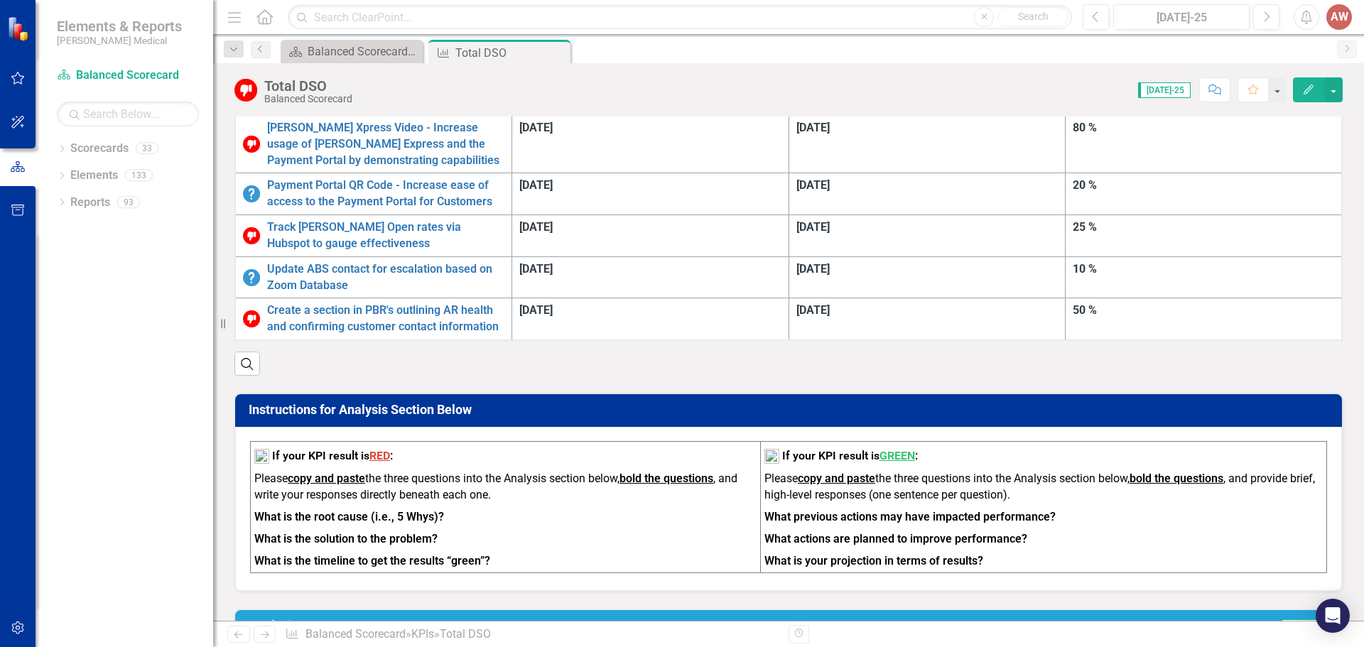
click at [1343, 13] on div "AW" at bounding box center [1339, 17] width 26 height 26
click at [1287, 183] on link "Logout Log Out" at bounding box center [1295, 179] width 112 height 26
